Goal: Transaction & Acquisition: Purchase product/service

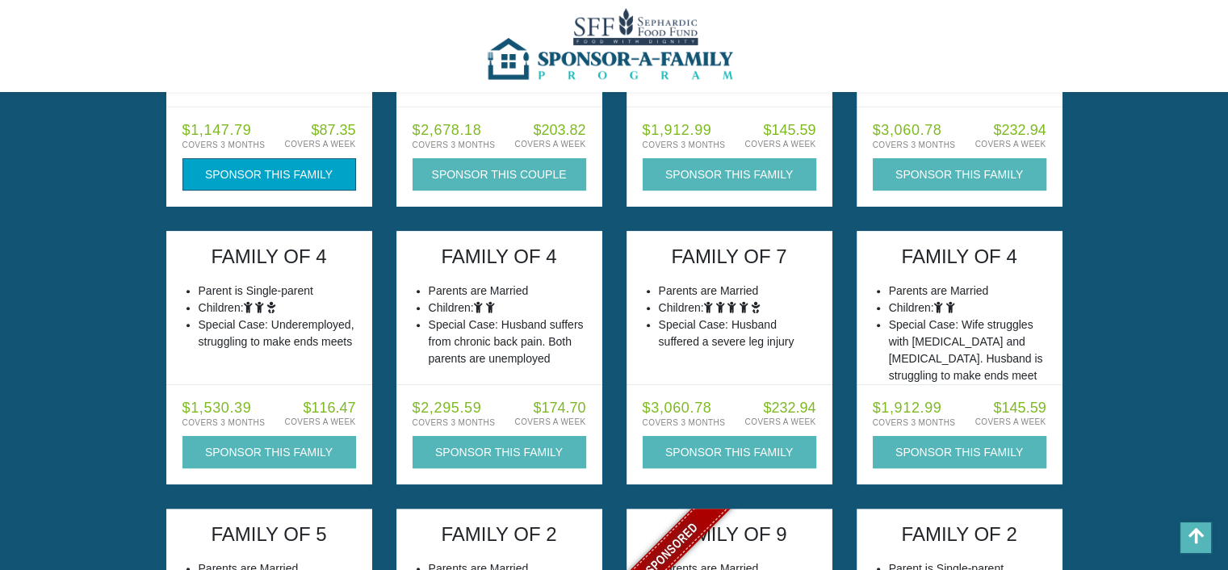
scroll to position [162, 0]
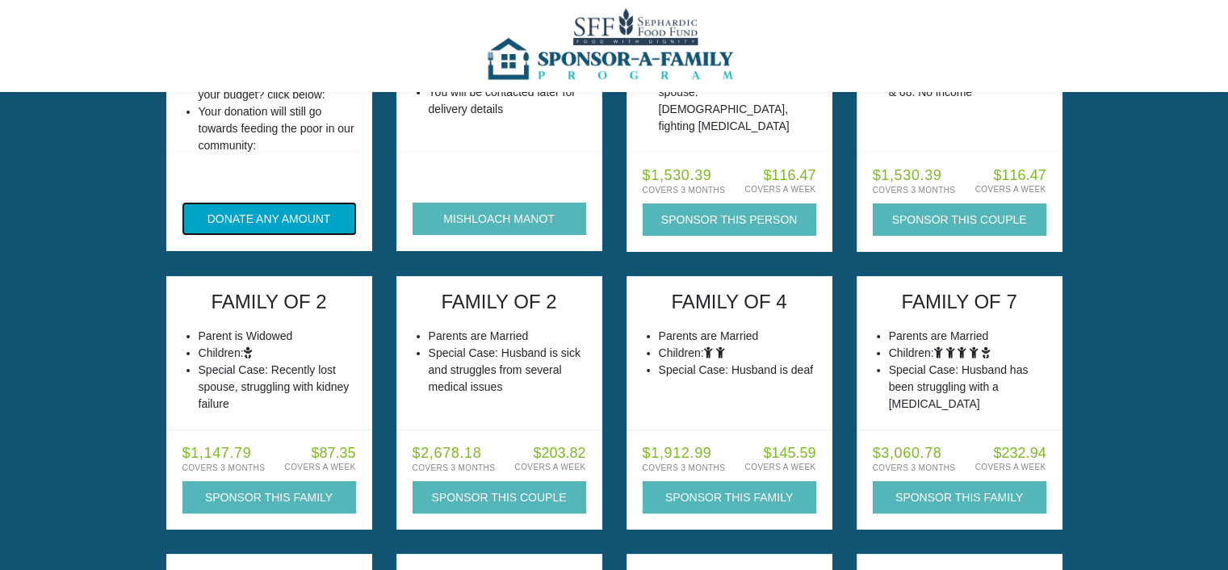
click at [317, 233] on button "DONATE ANY AMOUNT" at bounding box center [270, 219] width 174 height 32
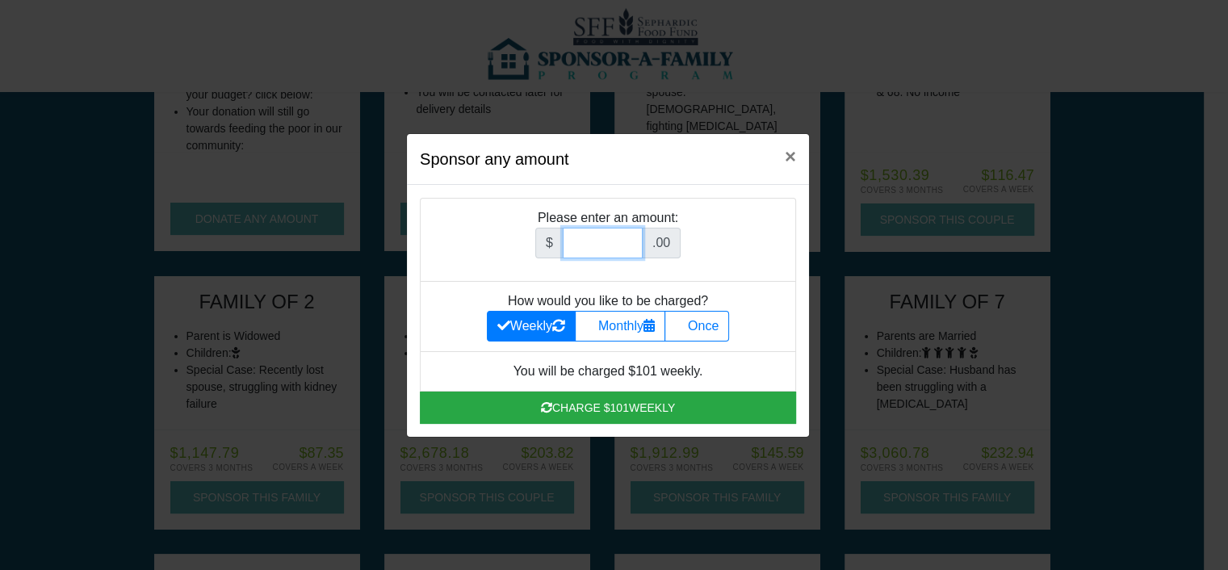
click at [613, 241] on input "Amount (to the nearest dollar)" at bounding box center [603, 243] width 80 height 31
drag, startPoint x: 704, startPoint y: 316, endPoint x: 713, endPoint y: 332, distance: 18.4
click at [712, 331] on li "How would you like to be charged? Weekly Monthly Once" at bounding box center [608, 317] width 376 height 70
click at [713, 332] on label "Once" at bounding box center [697, 326] width 65 height 31
click at [686, 327] on input "Once" at bounding box center [680, 322] width 10 height 10
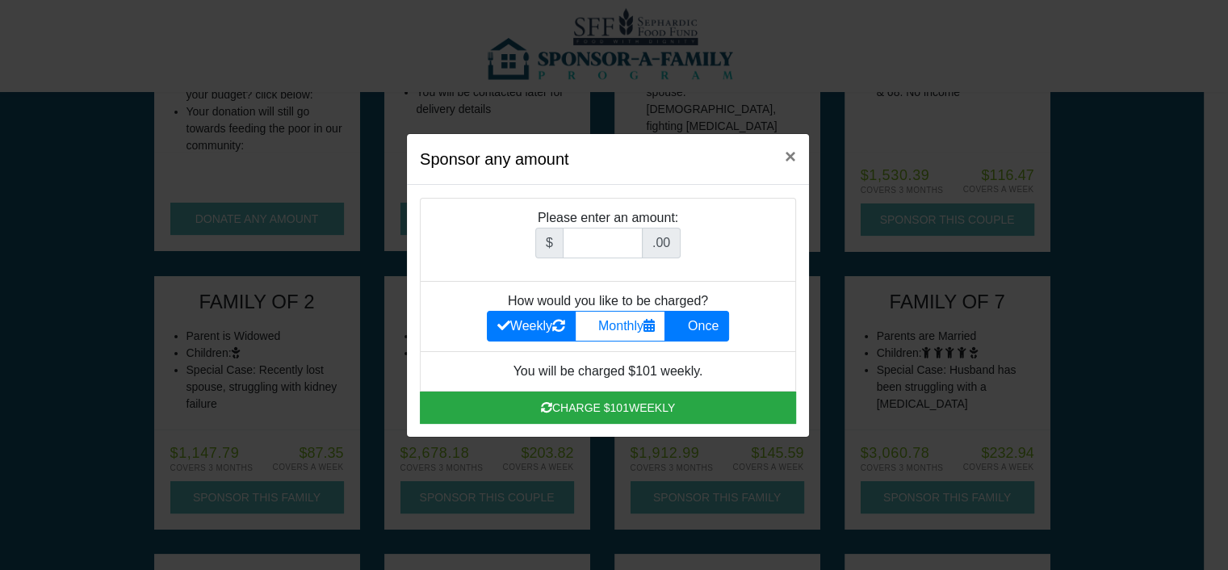
radio input "true"
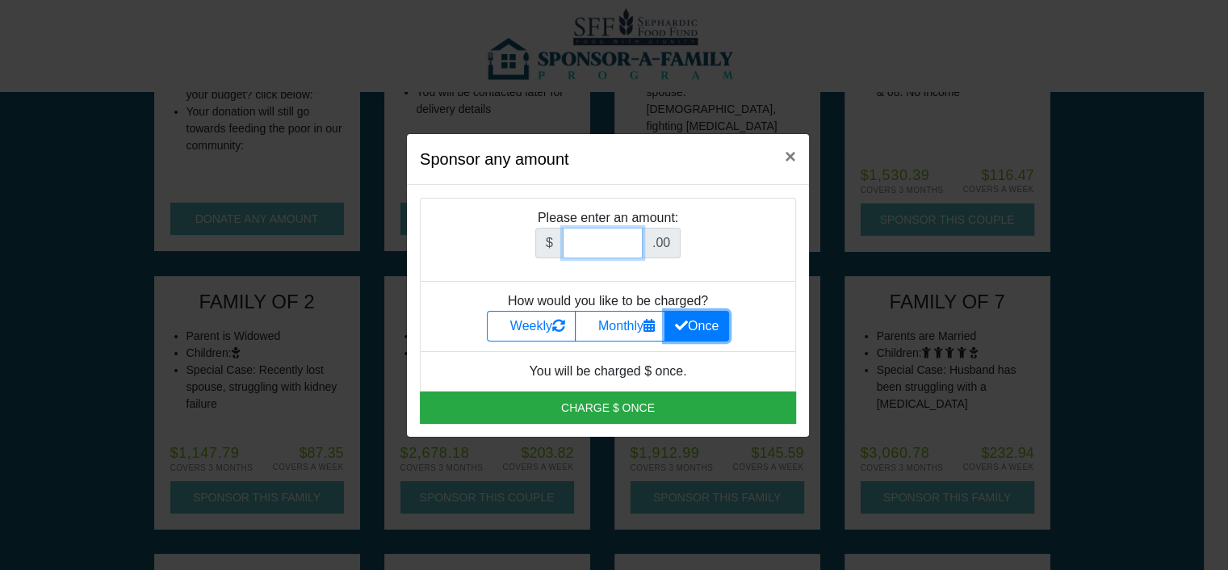
click at [585, 250] on input "Amount (to the nearest dollar)" at bounding box center [603, 243] width 80 height 31
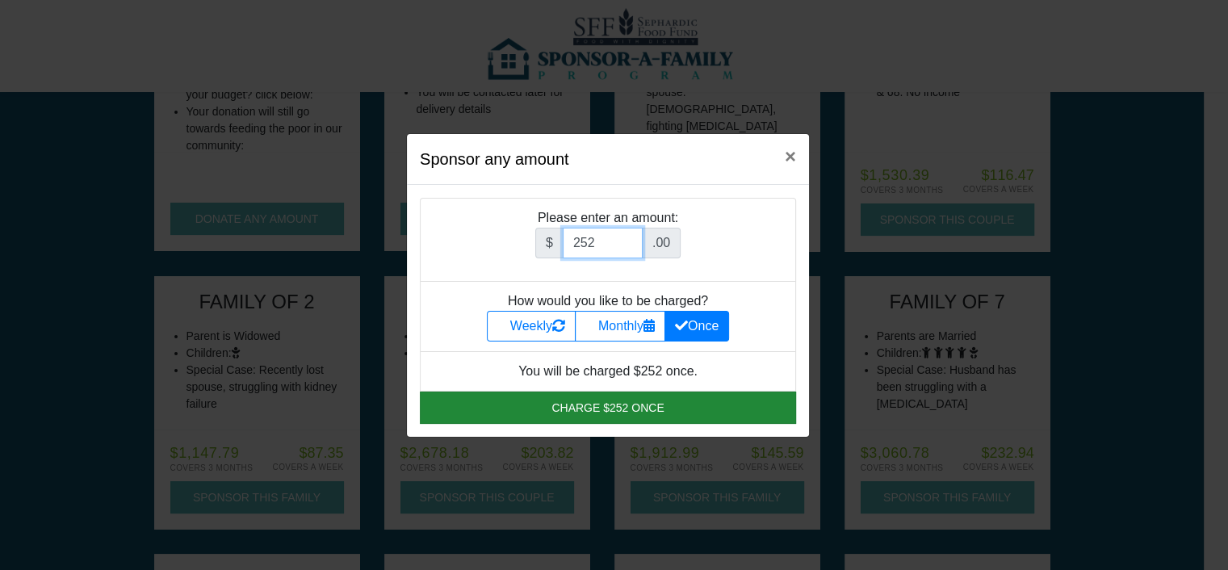
type input "252"
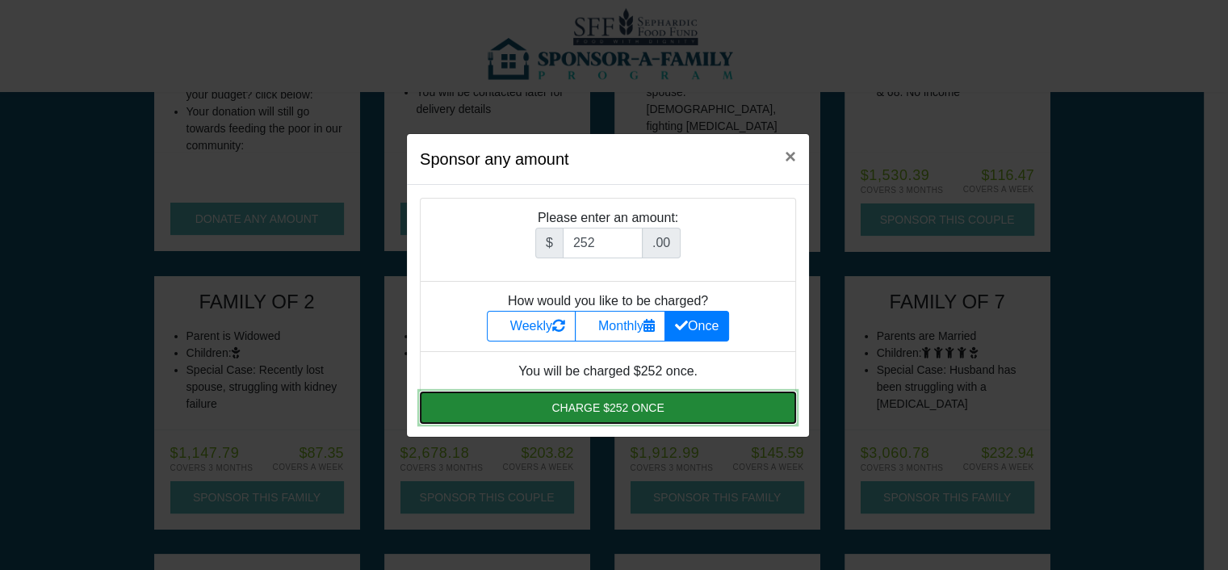
click at [668, 406] on button "Charge $252 once" at bounding box center [608, 408] width 376 height 32
